Goal: Communication & Community: Answer question/provide support

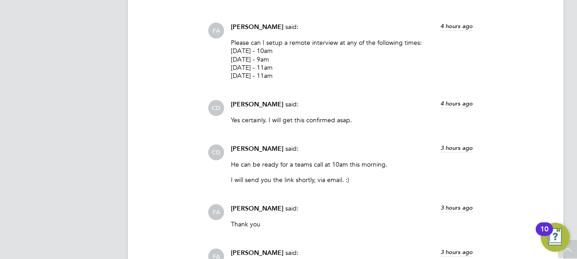
scroll to position [918, 0]
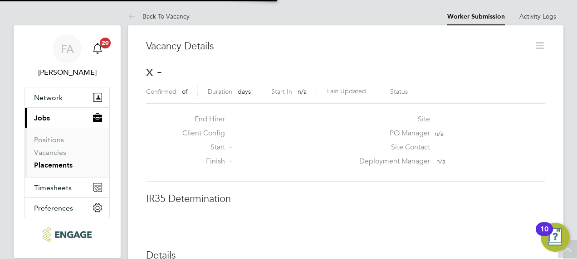
scroll to position [5, 5]
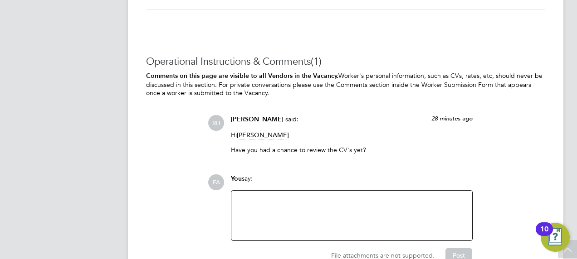
click at [264, 212] on div at bounding box center [352, 215] width 230 height 39
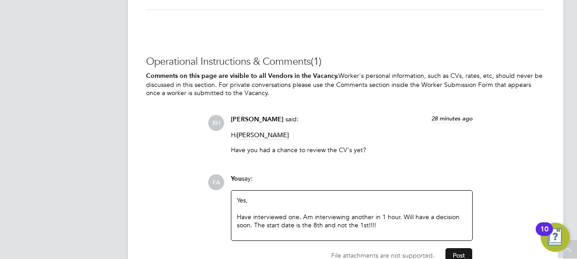
click at [464, 256] on button "Post" at bounding box center [458, 256] width 27 height 15
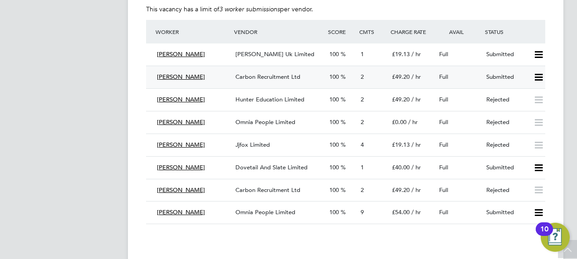
click at [363, 74] on span "2" at bounding box center [362, 77] width 3 height 8
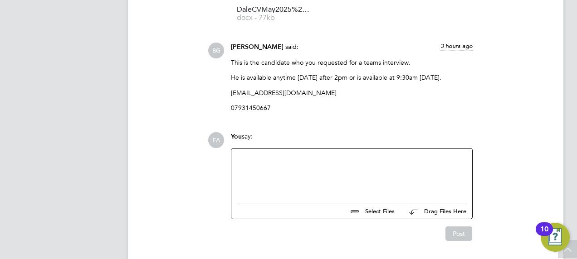
click at [303, 171] on div at bounding box center [352, 173] width 230 height 39
click at [290, 170] on div at bounding box center [352, 173] width 230 height 39
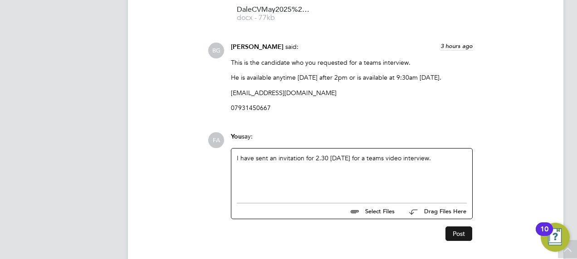
click at [462, 232] on button "Post" at bounding box center [458, 234] width 27 height 15
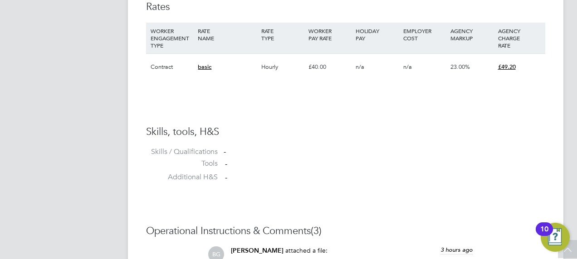
scroll to position [627, 0]
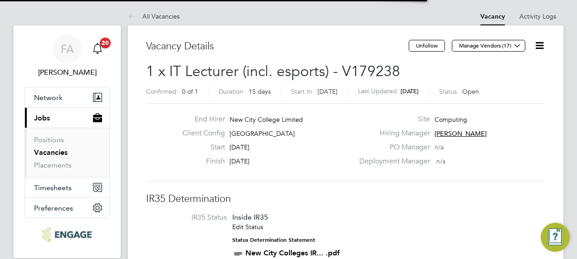
scroll to position [5, 5]
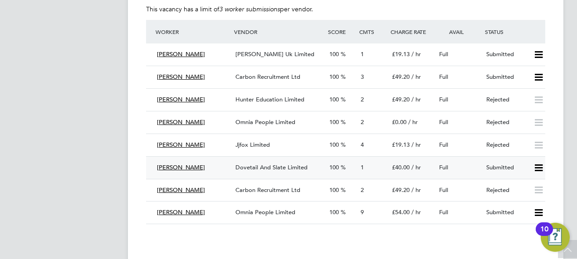
click at [363, 166] on span "1" at bounding box center [362, 168] width 3 height 8
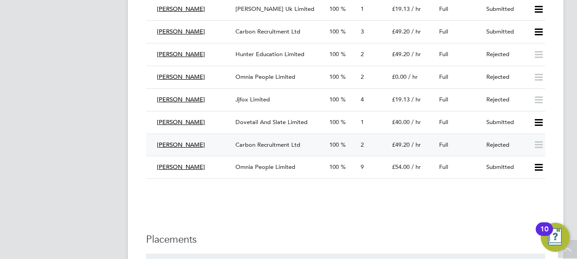
click at [362, 143] on span "2" at bounding box center [362, 145] width 3 height 8
click at [361, 121] on span "1" at bounding box center [362, 122] width 3 height 8
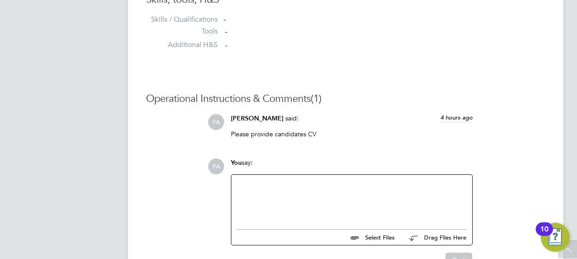
click at [327, 191] on div at bounding box center [352, 200] width 230 height 39
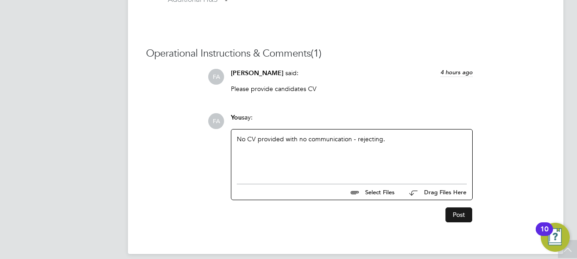
click at [460, 217] on button "Post" at bounding box center [458, 215] width 27 height 15
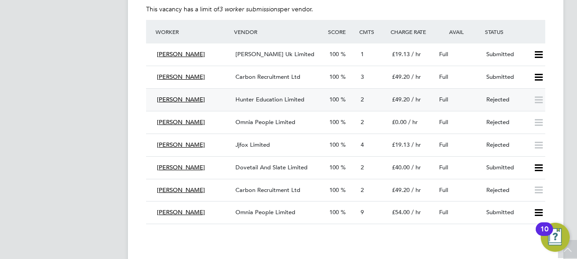
click at [539, 98] on icon at bounding box center [538, 100] width 11 height 7
click at [539, 165] on icon at bounding box center [538, 168] width 11 height 7
click at [523, 200] on li "Reject" at bounding box center [527, 201] width 32 height 13
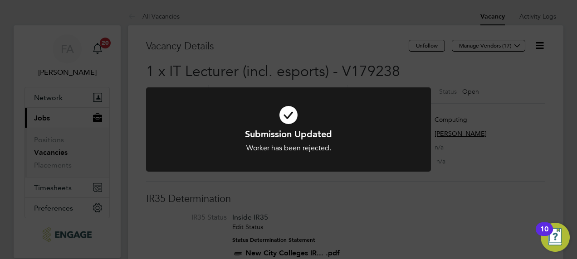
click at [379, 160] on div at bounding box center [288, 130] width 285 height 85
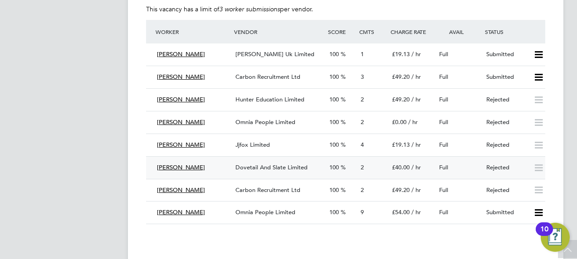
click at [360, 166] on div "2" at bounding box center [372, 168] width 31 height 15
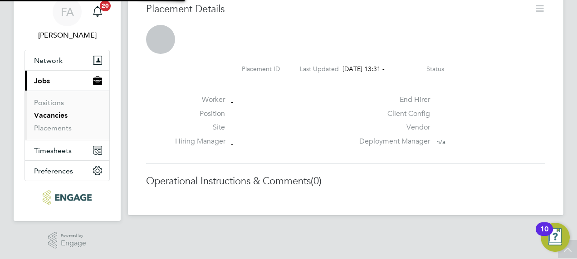
scroll to position [5, 5]
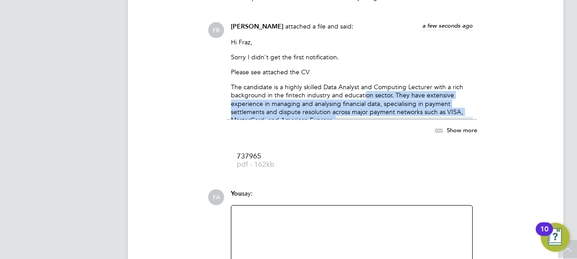
drag, startPoint x: 362, startPoint y: 99, endPoint x: 362, endPoint y: 117, distance: 18.1
click at [362, 117] on div "[PERSON_NAME] attached a file and said: a few seconds ago Hi [PERSON_NAME], Sor…" at bounding box center [351, 99] width 251 height 154
drag, startPoint x: 362, startPoint y: 117, endPoint x: 451, endPoint y: 131, distance: 90.4
click at [451, 131] on span "Show more" at bounding box center [462, 130] width 30 height 8
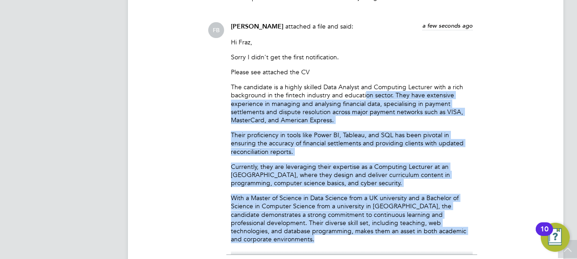
click at [323, 179] on p "Currently, they are leveraging their expertise as a Computing Lecturer at an [G…" at bounding box center [352, 175] width 242 height 25
